Goal: Find specific page/section

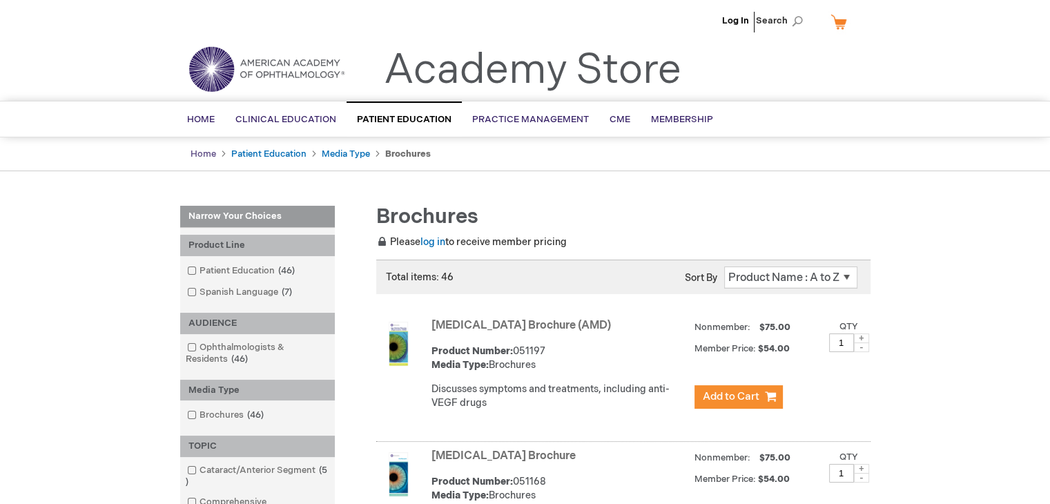
click at [206, 155] on link "Home" at bounding box center [204, 153] width 26 height 11
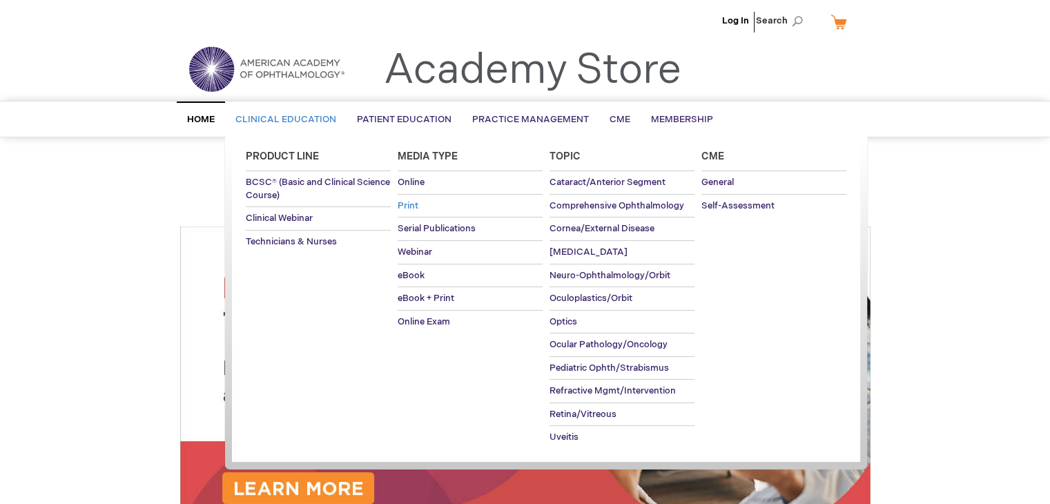
click at [409, 203] on span "Print" at bounding box center [408, 205] width 21 height 11
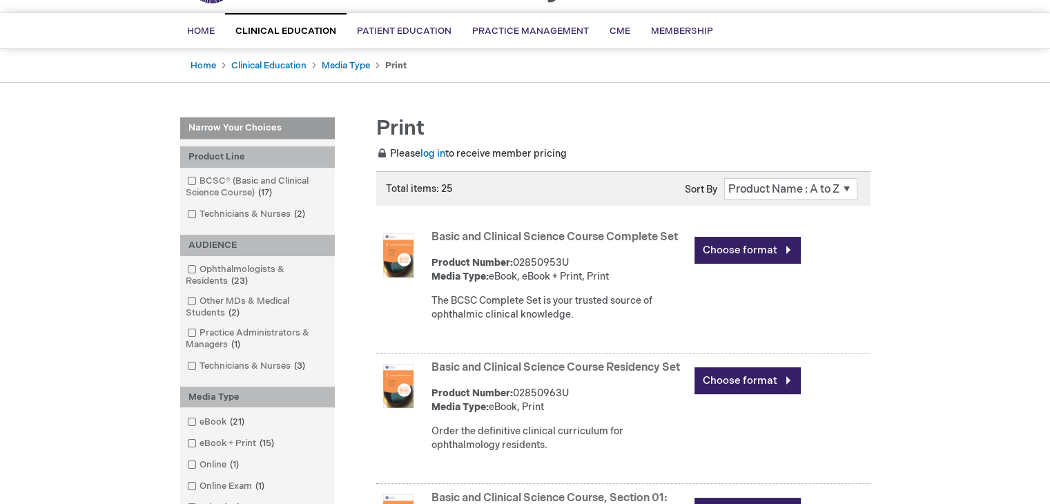
scroll to position [88, 0]
click at [200, 266] on span at bounding box center [200, 269] width 0 height 11
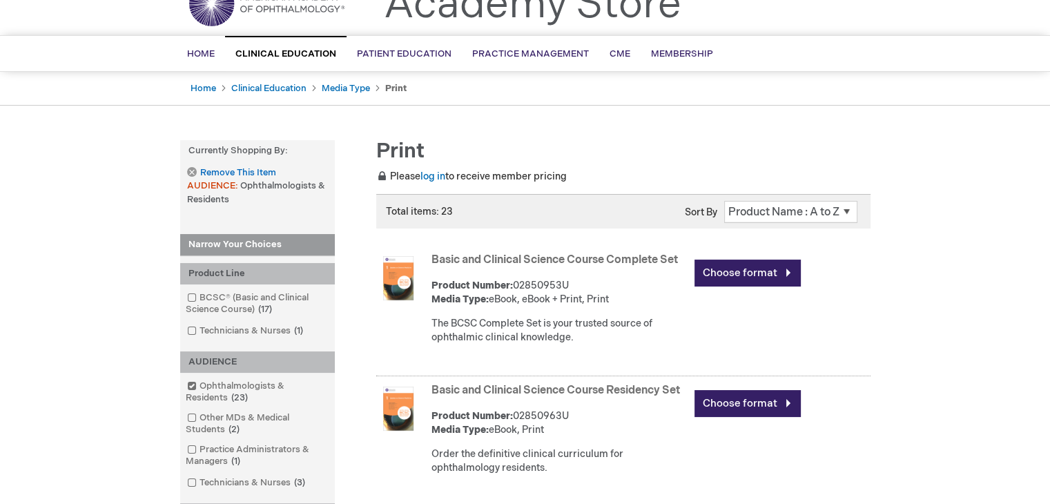
scroll to position [64, 0]
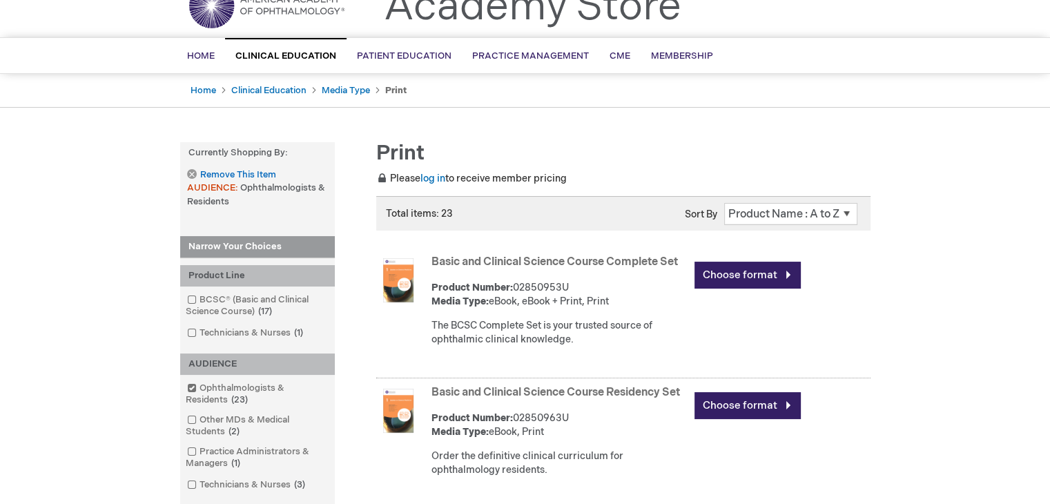
click at [62, 101] on div "Home Clinical Education Media Type Print" at bounding box center [525, 91] width 1050 height 35
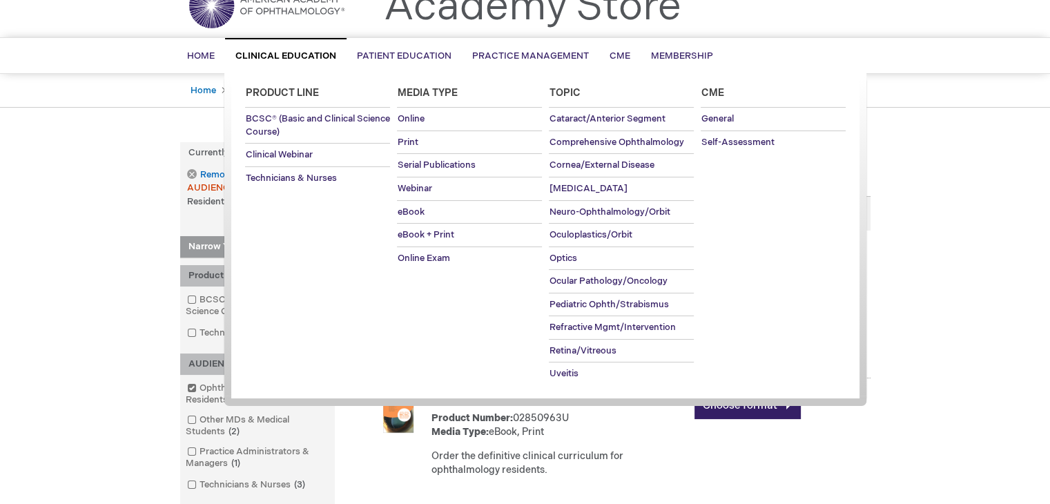
scroll to position [0, 0]
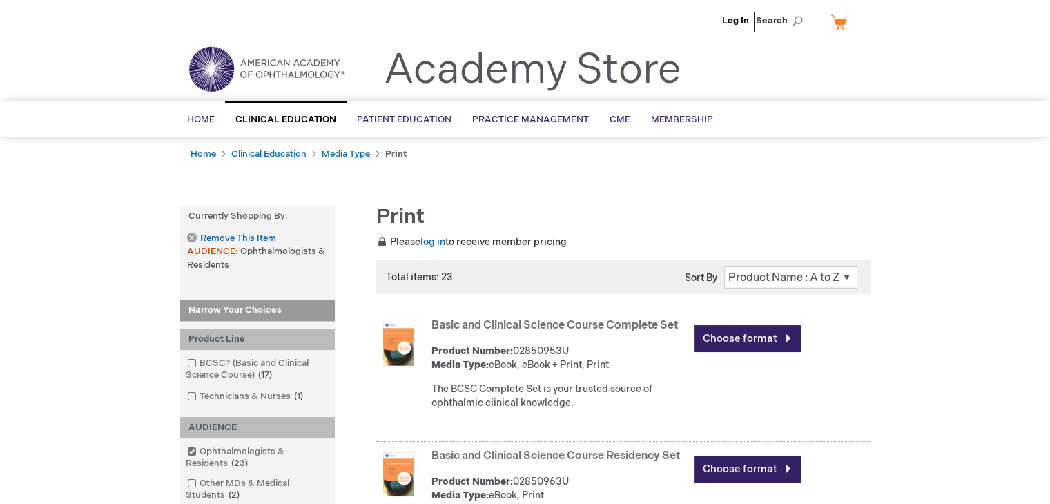
drag, startPoint x: 223, startPoint y: 42, endPoint x: 217, endPoint y: 59, distance: 17.7
click at [217, 59] on header "Log In Search My Cart CLOSE RECENTLY ADDED ITEM(S) Close There are no items in …" at bounding box center [525, 50] width 1050 height 101
click at [217, 59] on img at bounding box center [267, 69] width 166 height 50
